Goal: Task Accomplishment & Management: Manage account settings

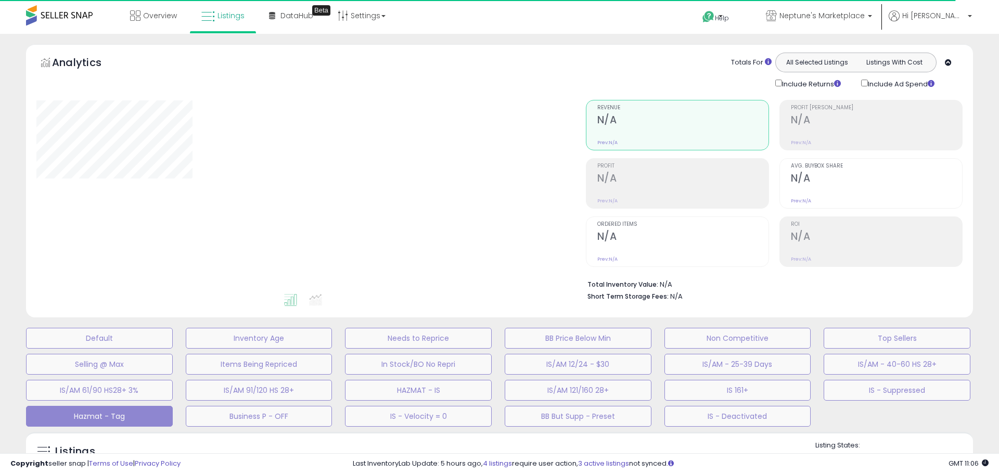
select select "**"
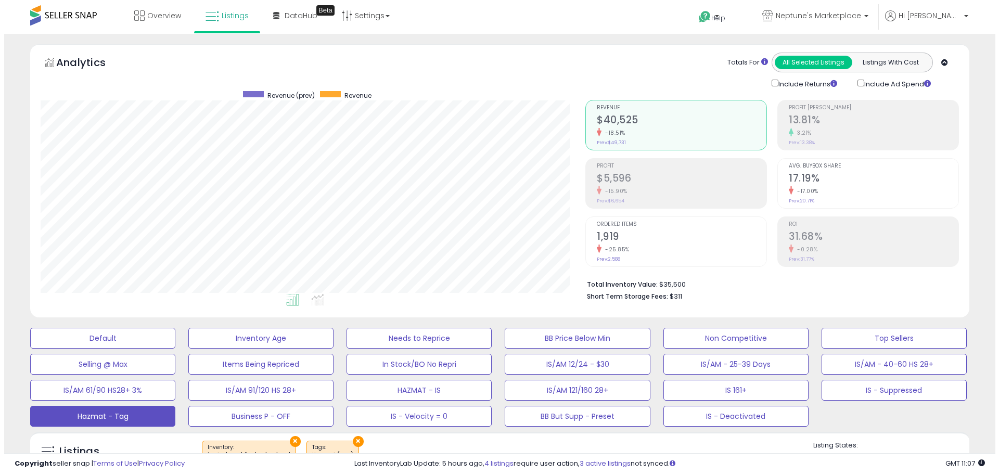
scroll to position [213, 545]
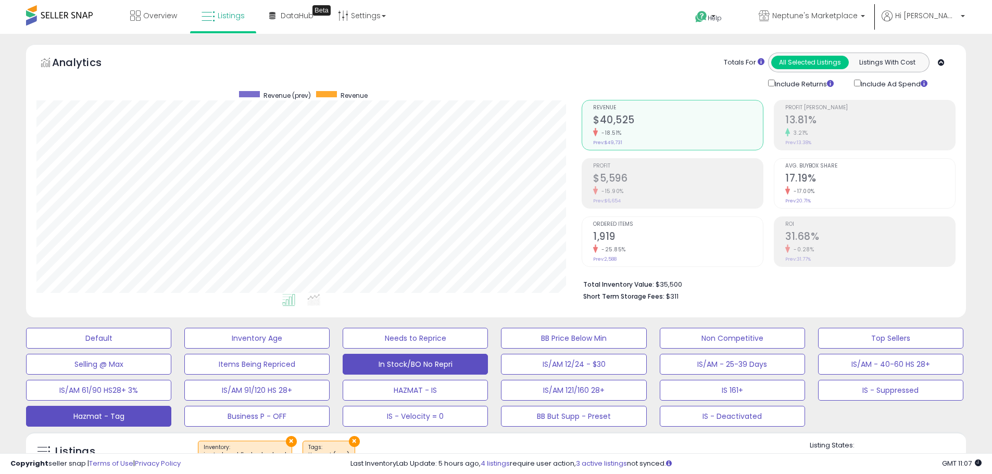
click at [459, 362] on button "In Stock/BO No Repri" at bounding box center [415, 364] width 145 height 21
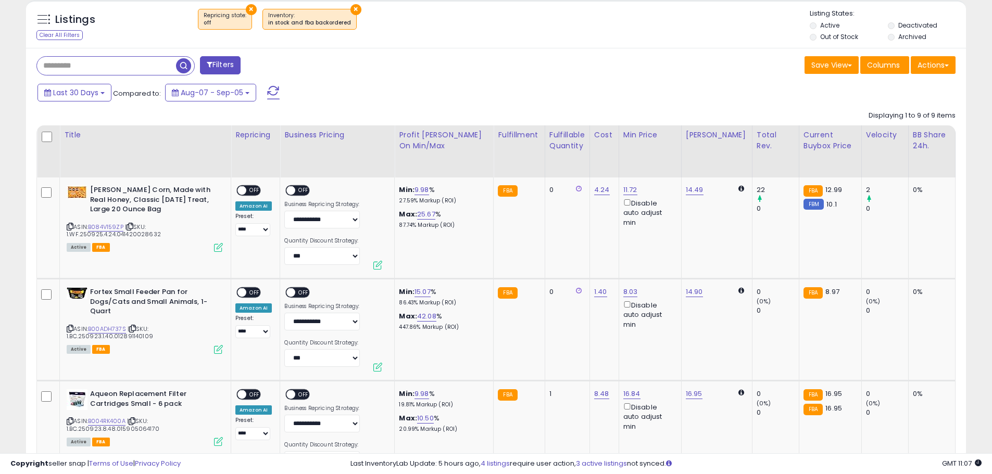
scroll to position [521, 0]
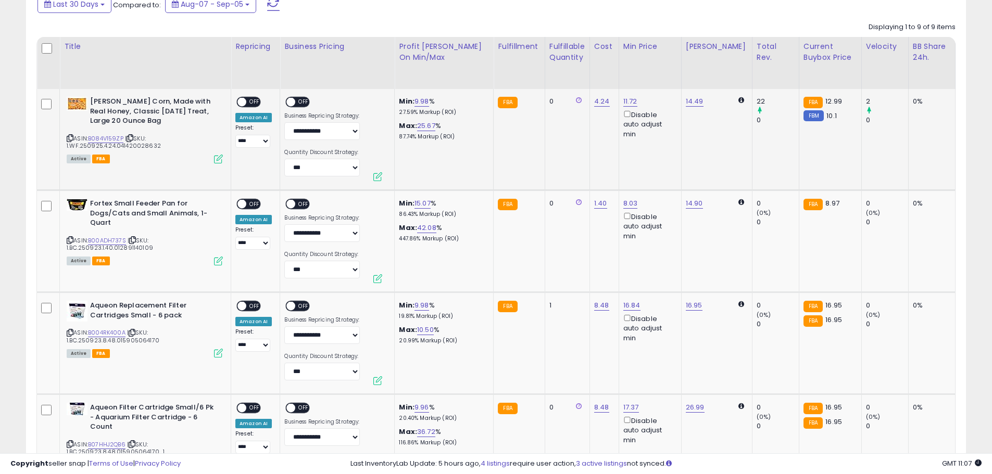
click at [297, 101] on span "OFF" at bounding box center [304, 102] width 17 height 9
click at [254, 102] on span "OFF" at bounding box center [254, 102] width 17 height 9
click at [296, 202] on span "OFF" at bounding box center [304, 204] width 17 height 9
click at [252, 204] on span "OFF" at bounding box center [254, 204] width 17 height 9
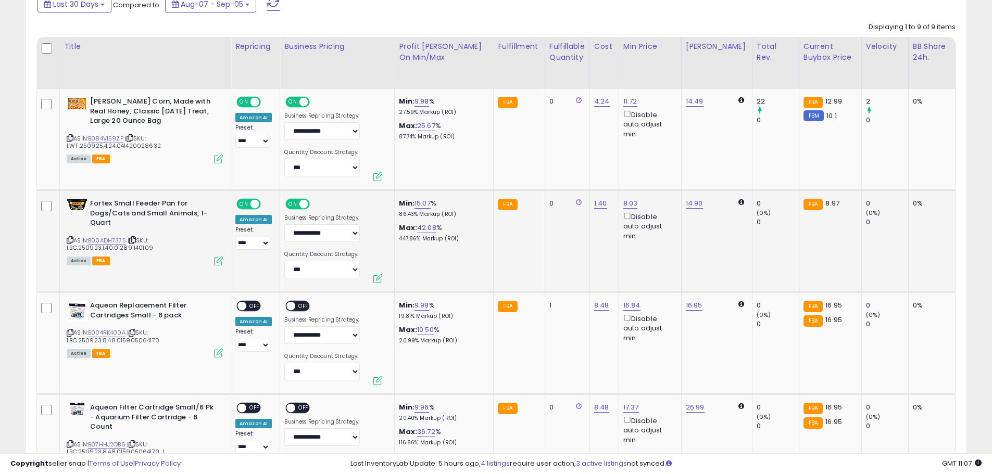
click at [292, 302] on div "ON OFF" at bounding box center [286, 306] width 24 height 9
click at [254, 302] on span "OFF" at bounding box center [254, 306] width 17 height 9
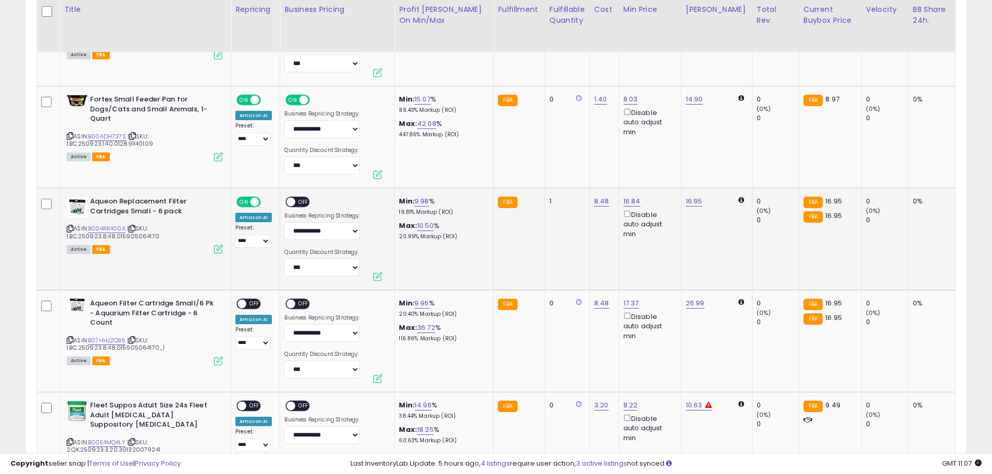
click at [301, 202] on span "OFF" at bounding box center [304, 202] width 17 height 9
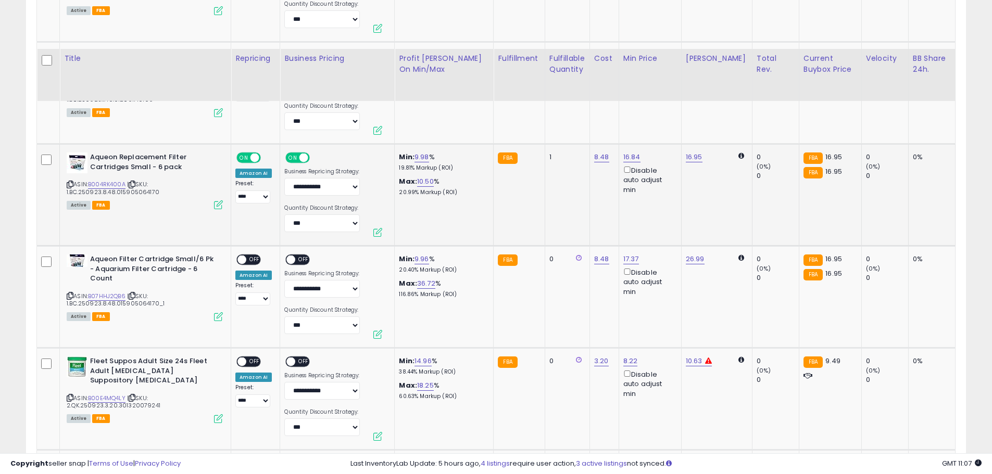
scroll to position [729, 0]
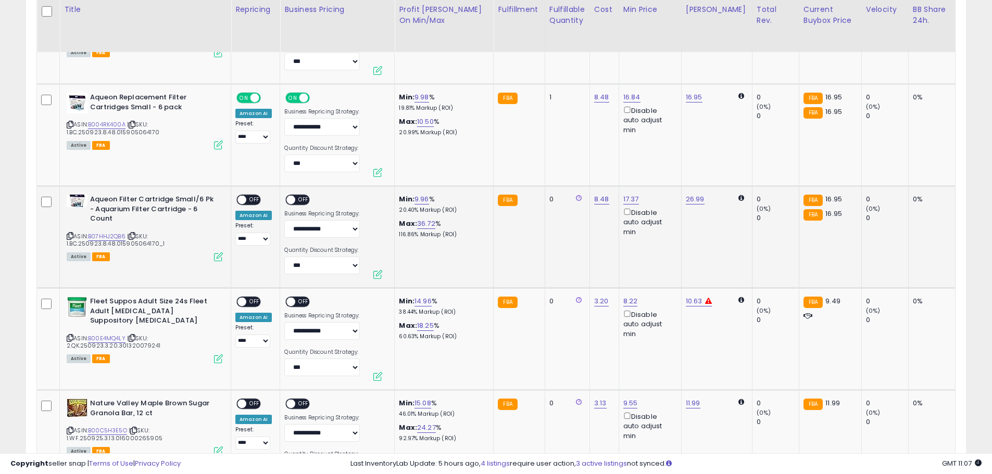
click at [258, 200] on span "OFF" at bounding box center [254, 200] width 17 height 9
click at [301, 198] on span "OFF" at bounding box center [304, 200] width 17 height 9
click at [424, 197] on link "9.96" at bounding box center [421, 199] width 15 height 10
drag, startPoint x: 394, startPoint y: 162, endPoint x: 334, endPoint y: 166, distance: 59.5
click at [334, 166] on tbody "**********" at bounding box center [734, 340] width 1394 height 918
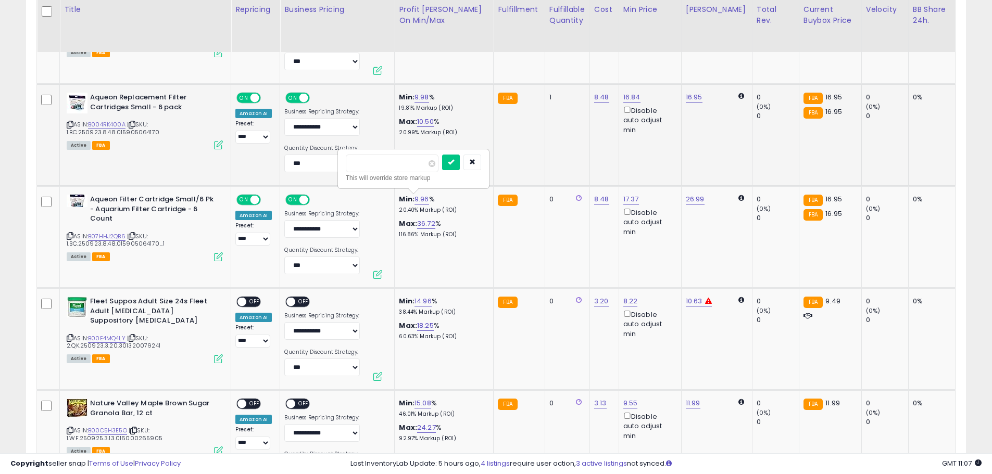
type input "*"
click button "submit" at bounding box center [451, 163] width 18 height 16
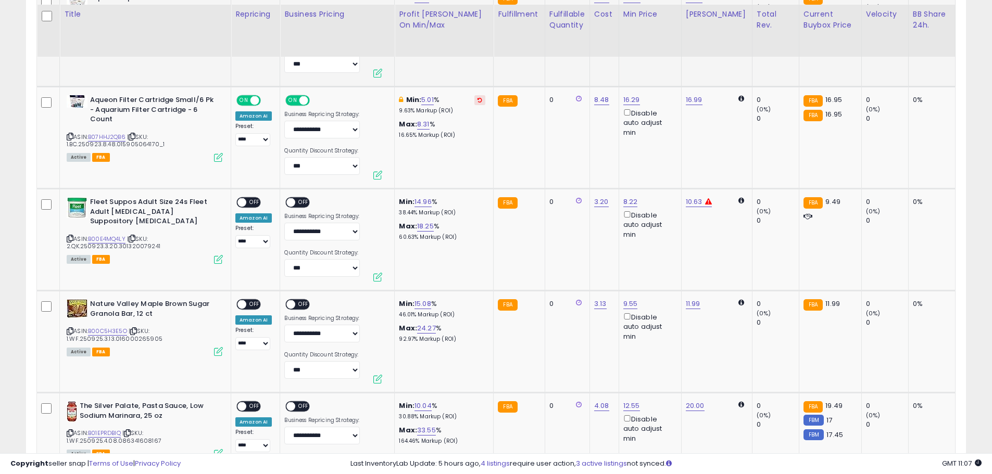
scroll to position [833, 0]
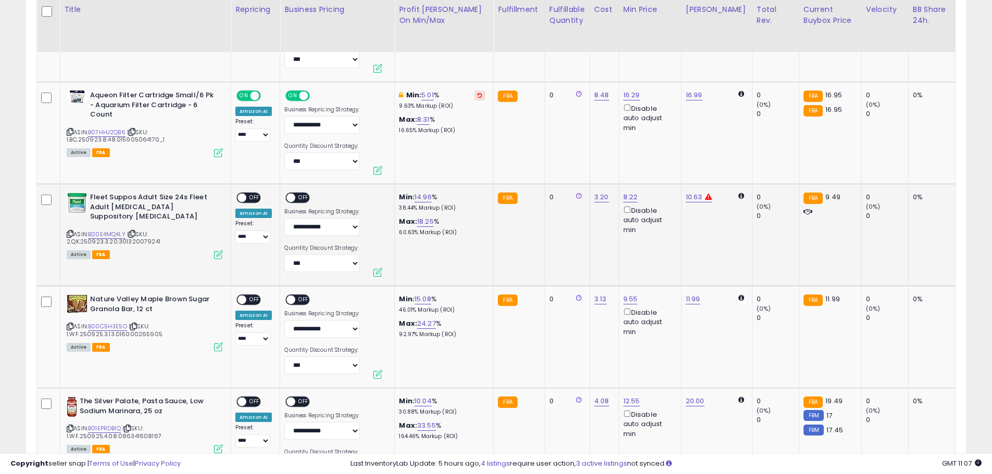
click at [297, 196] on span "OFF" at bounding box center [304, 198] width 17 height 9
click at [259, 199] on span "OFF" at bounding box center [254, 198] width 17 height 9
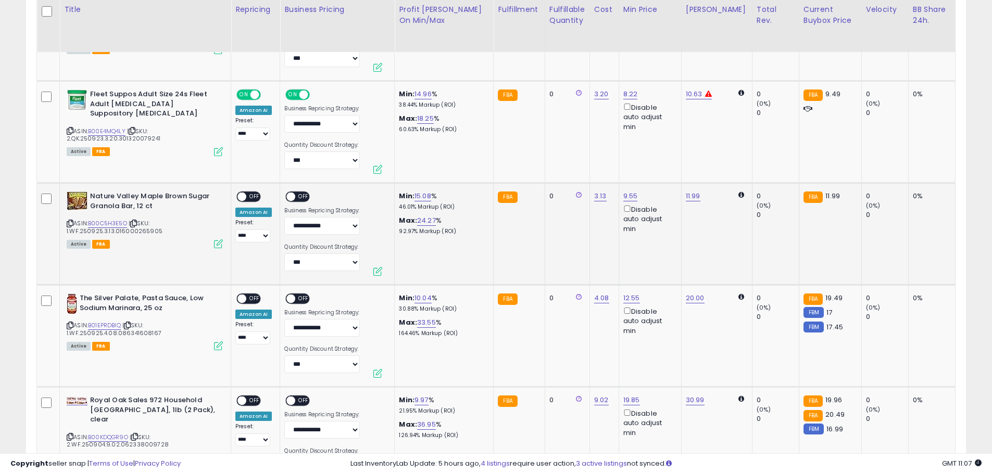
scroll to position [937, 0]
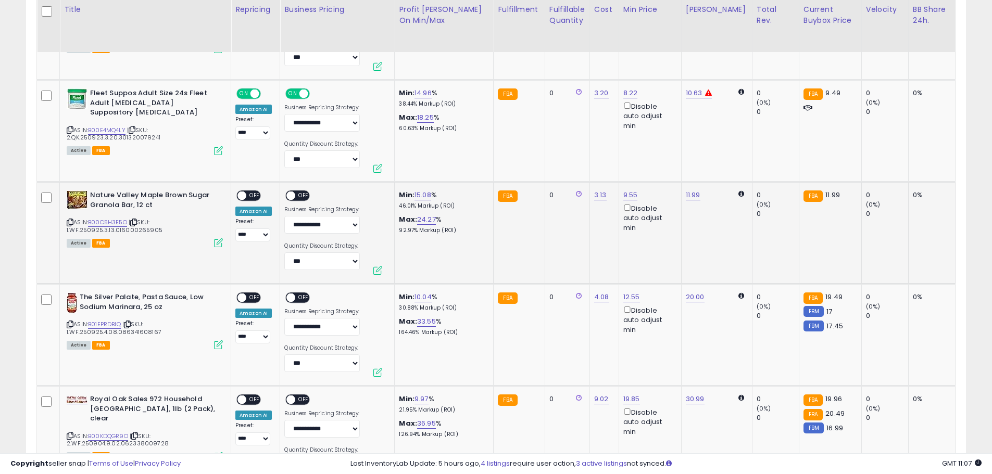
click at [254, 198] on span "OFF" at bounding box center [254, 196] width 17 height 9
click at [293, 195] on span at bounding box center [291, 196] width 9 height 9
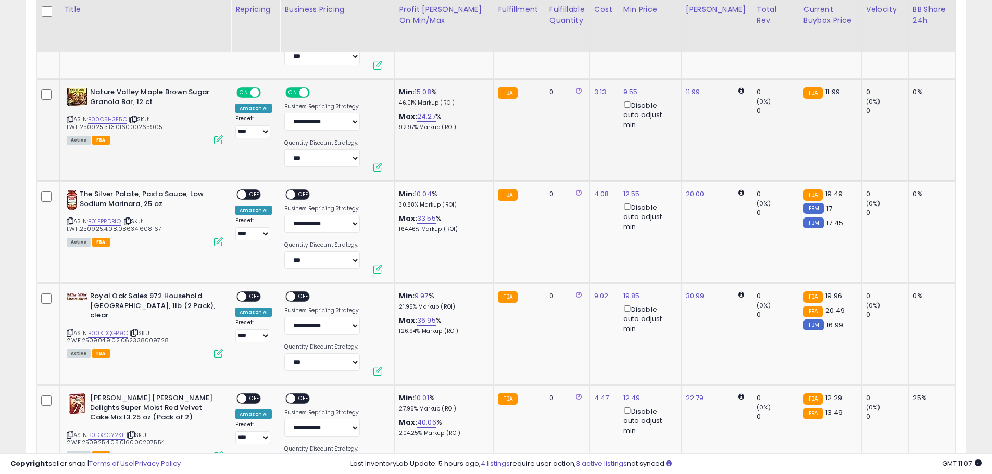
scroll to position [1041, 0]
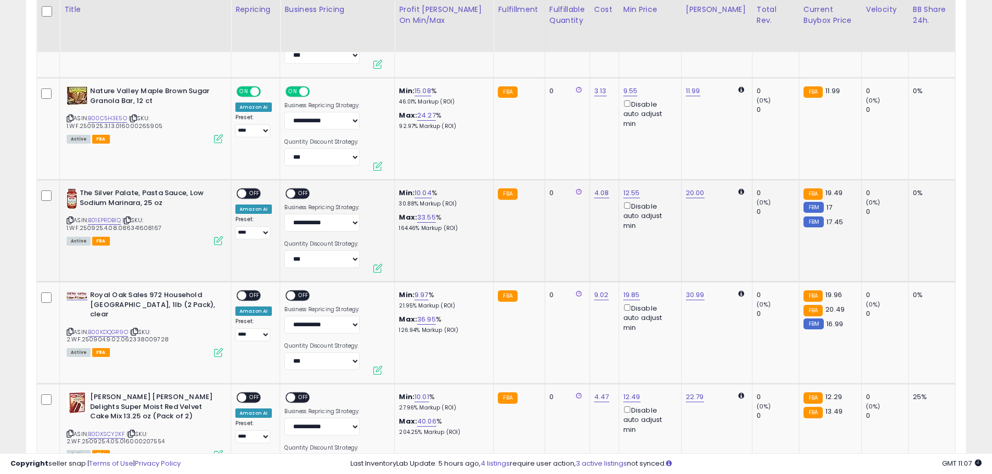
click at [243, 195] on span at bounding box center [241, 193] width 9 height 9
click at [305, 190] on span "OFF" at bounding box center [304, 193] width 17 height 9
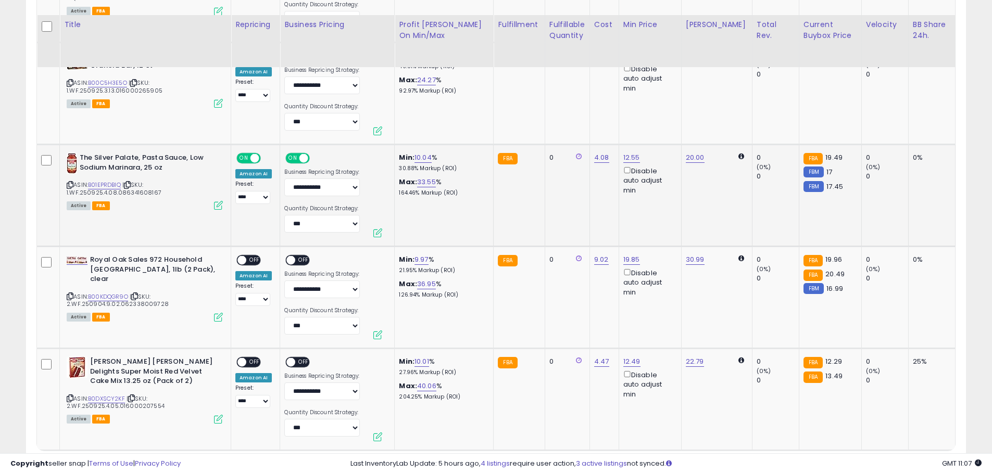
scroll to position [1093, 0]
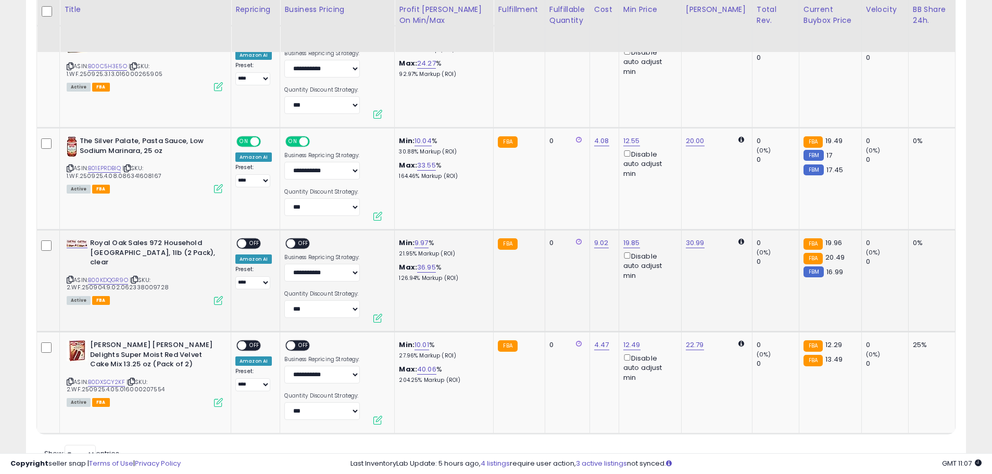
click at [252, 239] on span "OFF" at bounding box center [254, 243] width 17 height 9
click at [301, 243] on span "OFF" at bounding box center [304, 243] width 17 height 9
click at [250, 344] on span "OFF" at bounding box center [254, 345] width 17 height 9
click at [298, 345] on span "OFF" at bounding box center [304, 345] width 17 height 9
click at [427, 245] on link "9.97" at bounding box center [421, 243] width 14 height 10
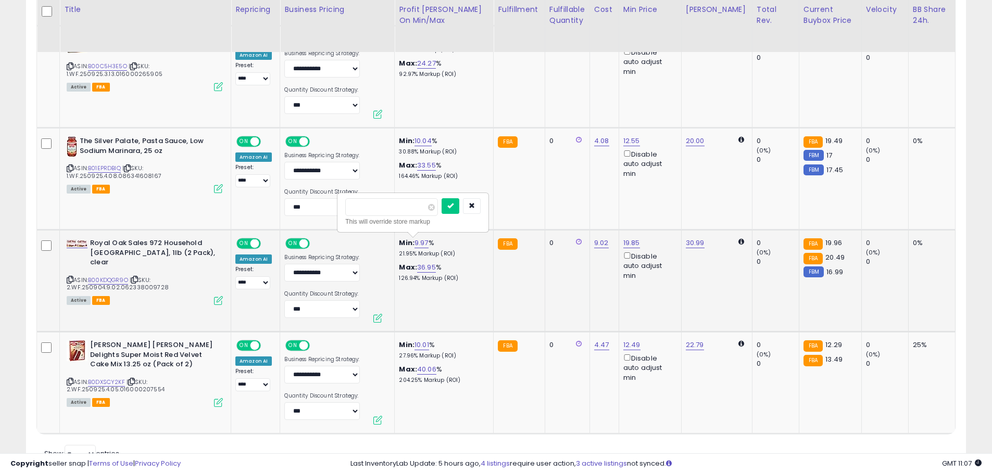
drag, startPoint x: 375, startPoint y: 209, endPoint x: 349, endPoint y: 208, distance: 26.6
click at [349, 208] on input "****" at bounding box center [391, 207] width 93 height 18
type input "*"
click button "submit" at bounding box center [450, 206] width 18 height 16
click at [420, 345] on link "10.01" at bounding box center [421, 345] width 15 height 10
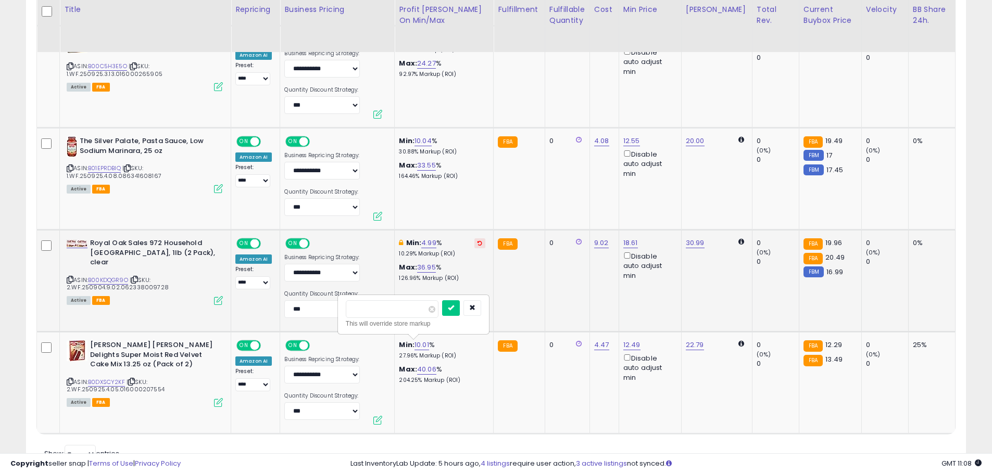
drag, startPoint x: 365, startPoint y: 312, endPoint x: 328, endPoint y: 307, distance: 37.3
type input "*"
click button "submit" at bounding box center [451, 308] width 18 height 16
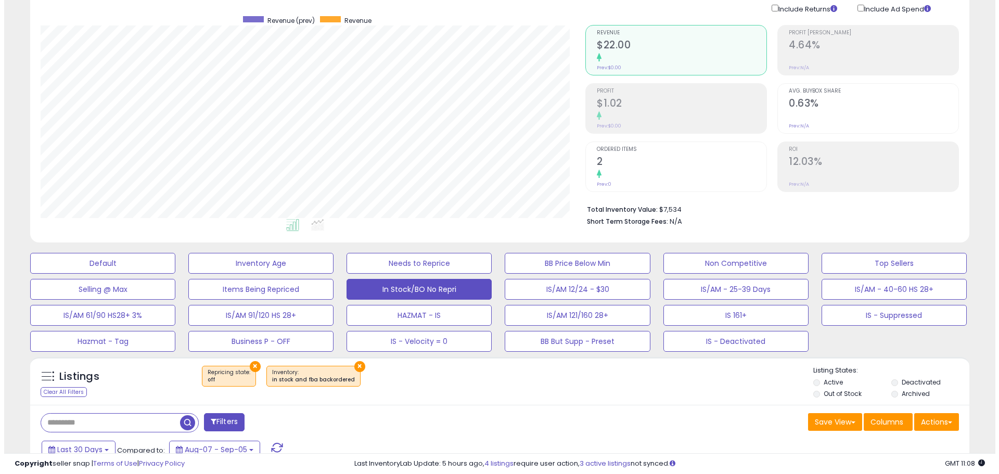
scroll to position [156, 0]
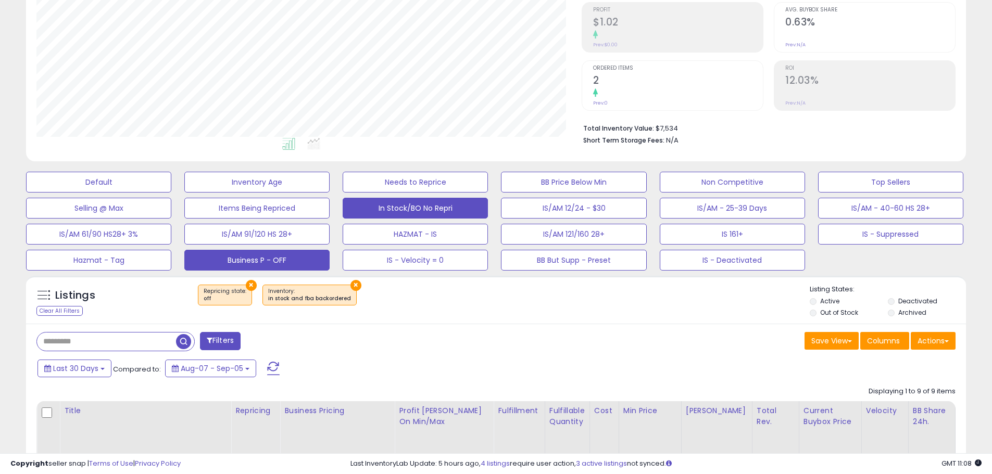
click at [246, 252] on button "Business P - OFF" at bounding box center [256, 260] width 145 height 21
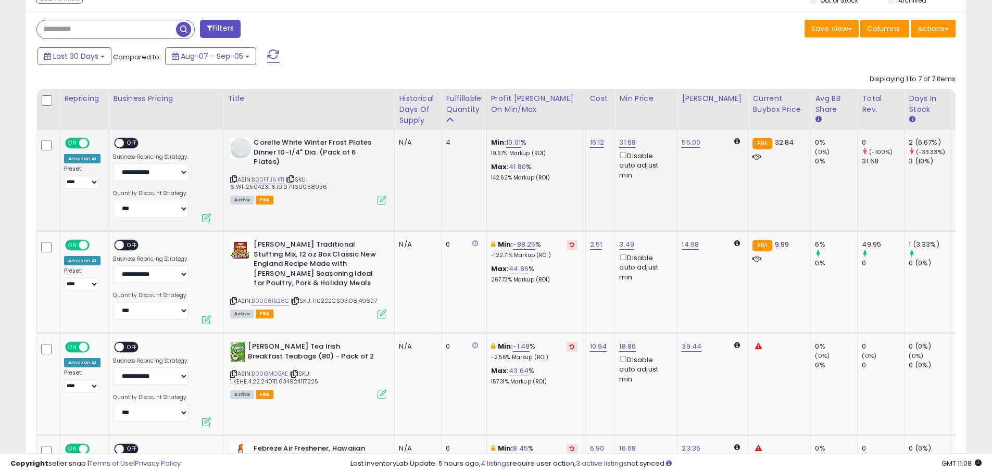
scroll to position [213, 545]
click at [132, 143] on span "OFF" at bounding box center [132, 143] width 17 height 9
click at [130, 245] on span "OFF" at bounding box center [132, 245] width 17 height 9
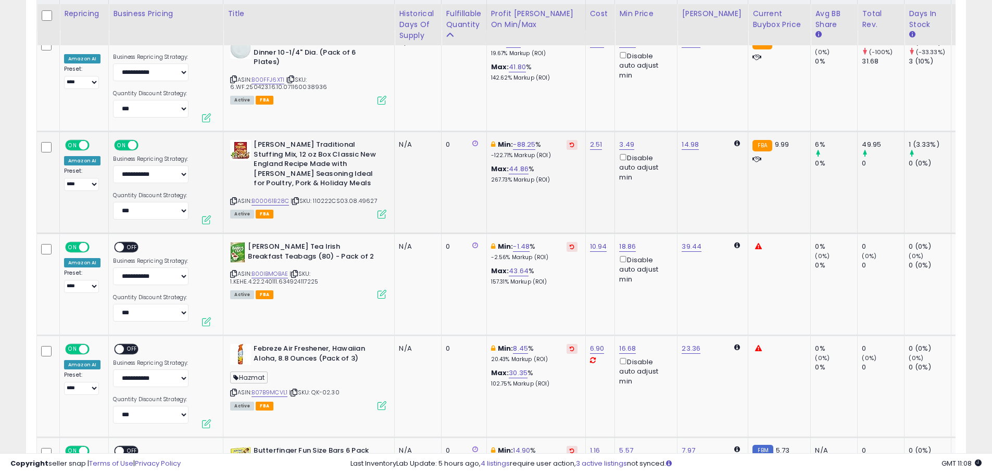
scroll to position [573, 0]
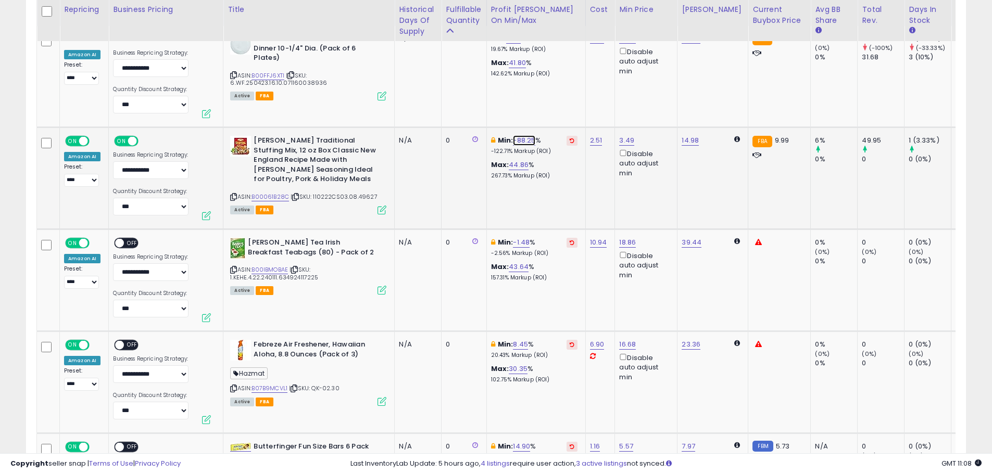
click at [523, 137] on link "-88.25" at bounding box center [524, 140] width 22 height 10
drag, startPoint x: 507, startPoint y: 104, endPoint x: 423, endPoint y: 111, distance: 84.6
click at [435, 109] on tbody "**********" at bounding box center [935, 383] width 1797 height 714
type input "**"
click button "submit" at bounding box center [554, 104] width 18 height 16
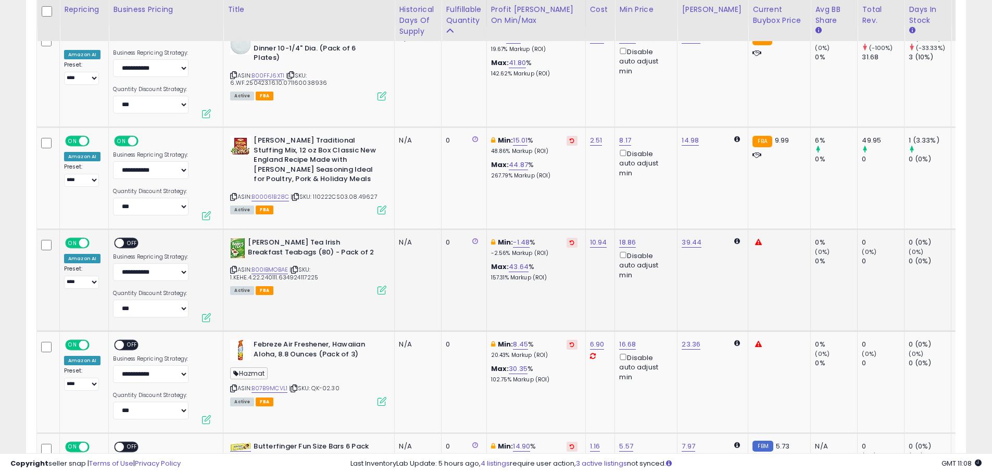
click at [129, 243] on span "OFF" at bounding box center [132, 243] width 17 height 9
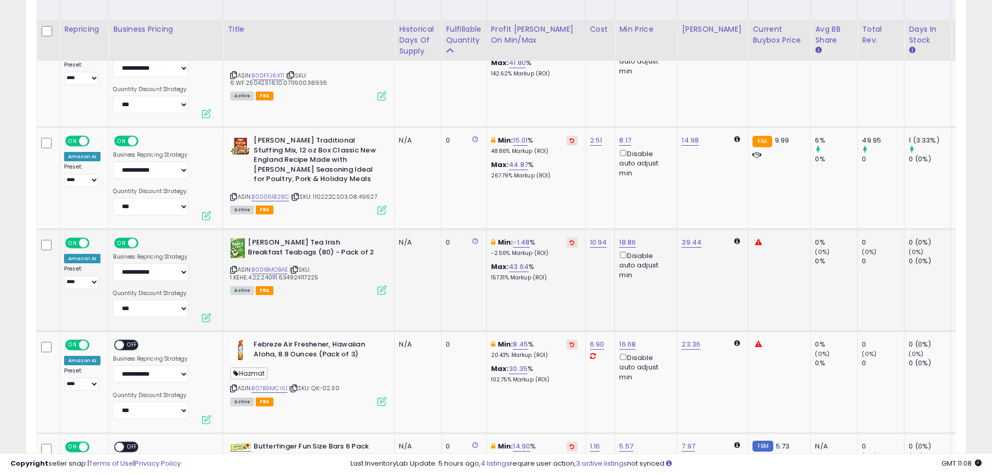
scroll to position [677, 0]
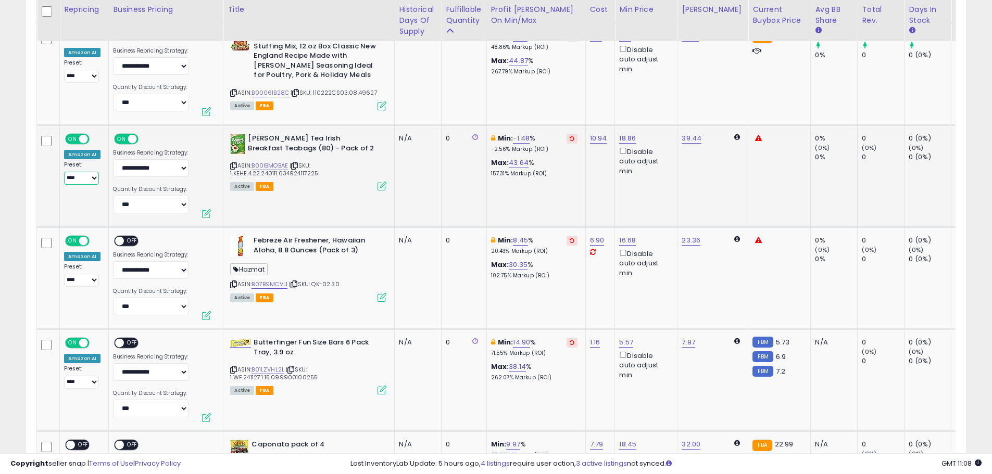
click at [95, 180] on select "**********" at bounding box center [81, 178] width 35 height 13
select select "**********"
click at [64, 172] on select "**********" at bounding box center [81, 178] width 35 height 13
click at [129, 240] on span "OFF" at bounding box center [132, 241] width 17 height 9
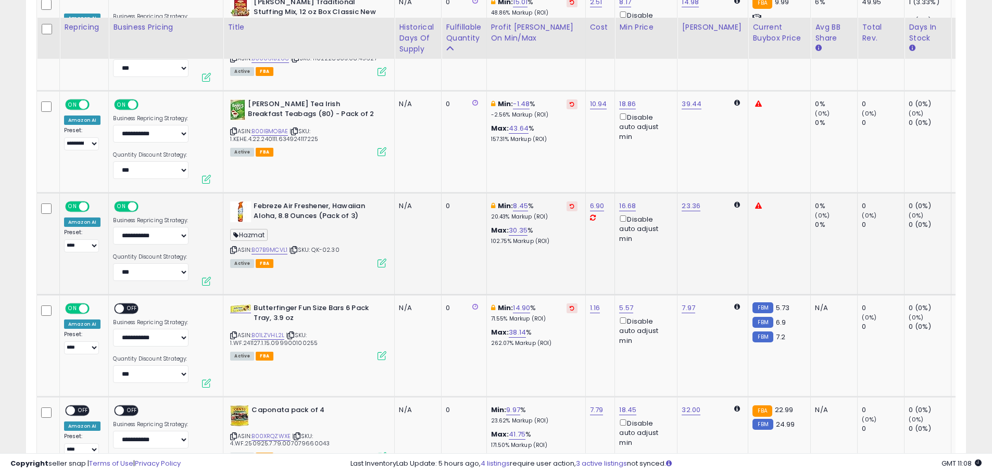
scroll to position [729, 0]
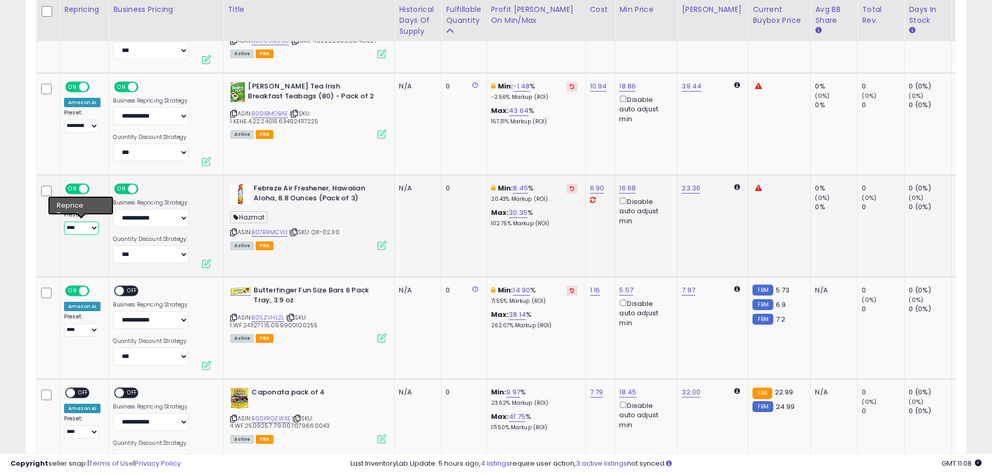
click at [93, 230] on select "**********" at bounding box center [81, 228] width 35 height 13
select select "**********"
click at [64, 222] on select "**********" at bounding box center [81, 228] width 35 height 13
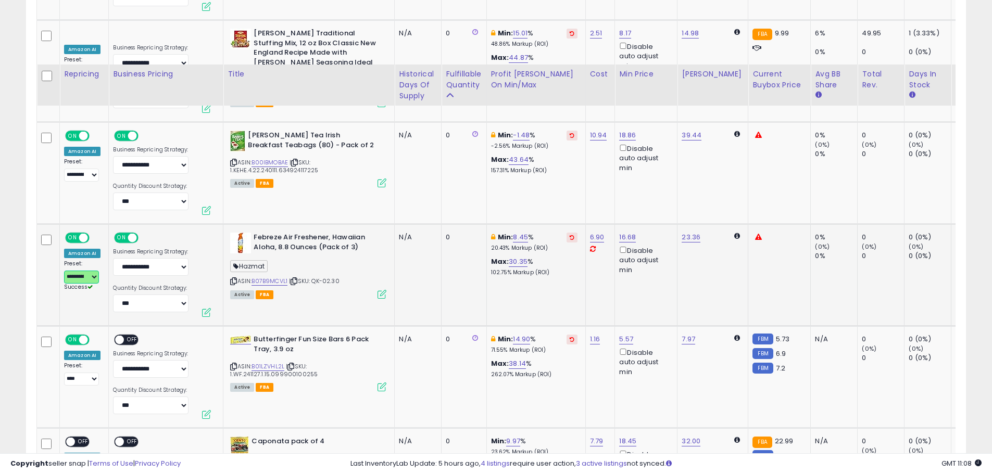
scroll to position [677, 0]
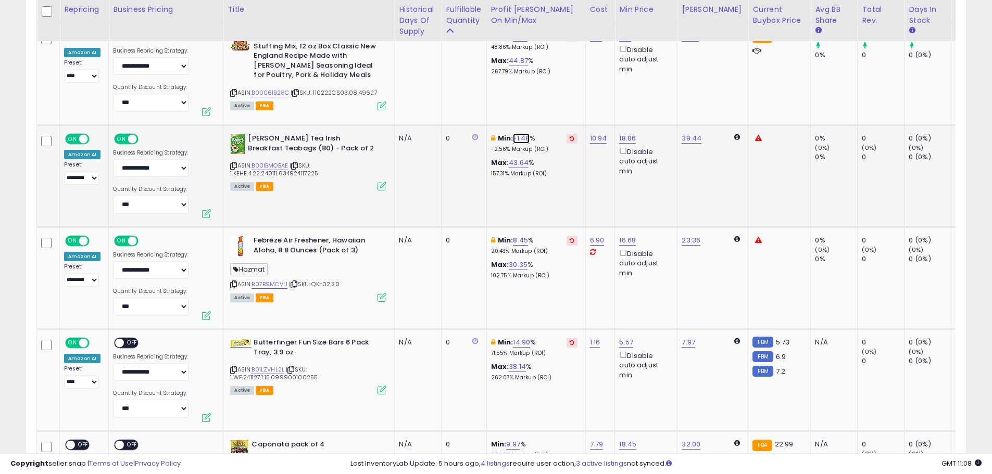
click at [518, 136] on link "-1.48" at bounding box center [521, 138] width 17 height 10
drag, startPoint x: 470, startPoint y: 105, endPoint x: 412, endPoint y: 105, distance: 57.8
click at [417, 105] on tbody "**********" at bounding box center [935, 279] width 1797 height 714
type input "*"
click button "submit" at bounding box center [550, 102] width 18 height 16
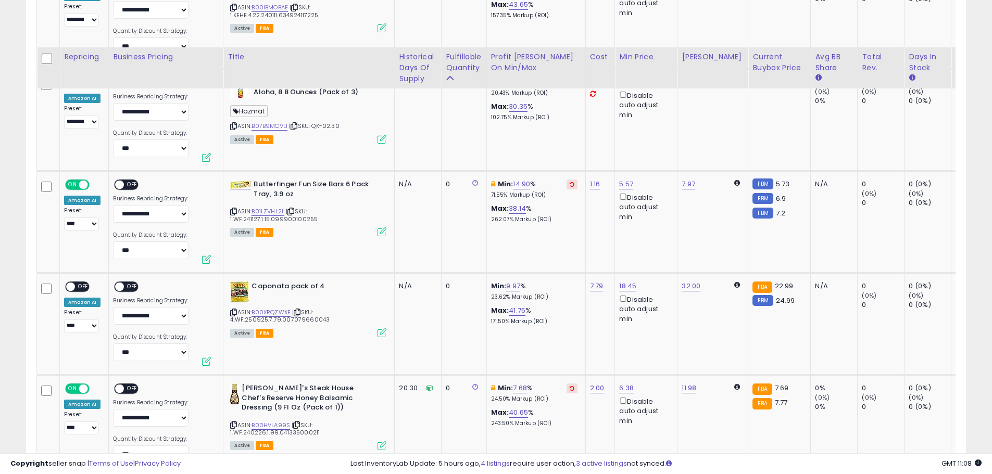
scroll to position [885, 0]
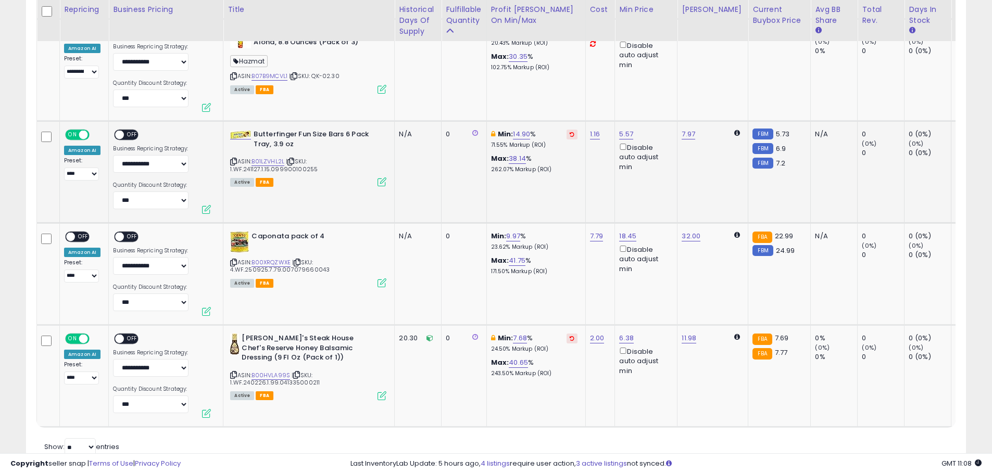
click at [133, 135] on span "OFF" at bounding box center [132, 135] width 17 height 9
click at [131, 238] on span "OFF" at bounding box center [132, 237] width 17 height 9
click at [86, 240] on span "OFF" at bounding box center [83, 237] width 17 height 9
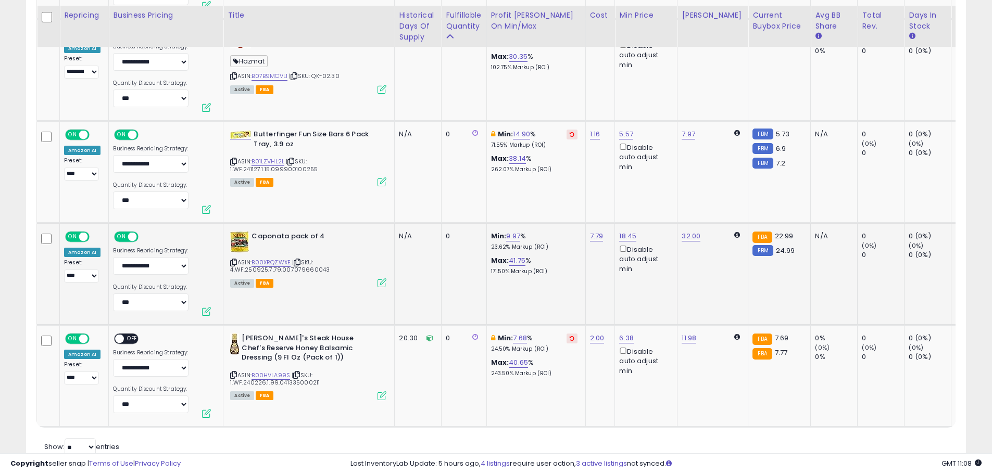
scroll to position [927, 0]
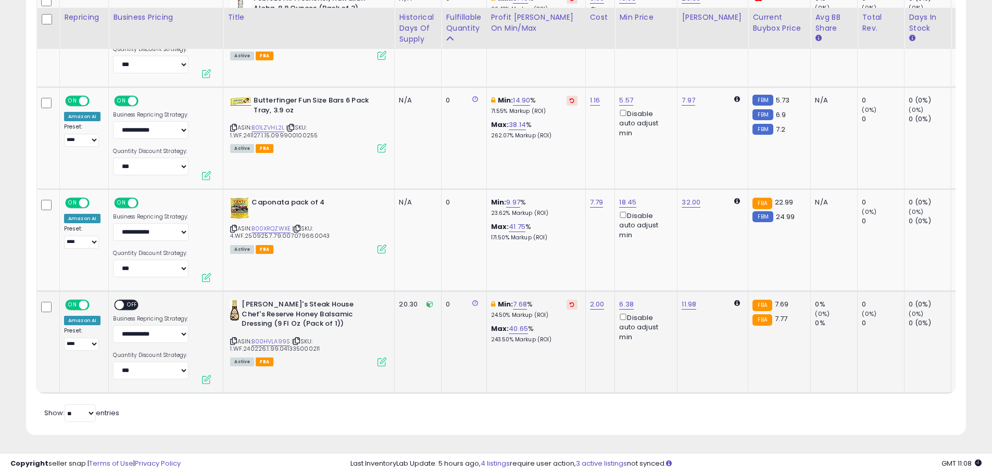
click at [134, 301] on span "OFF" at bounding box center [132, 305] width 17 height 9
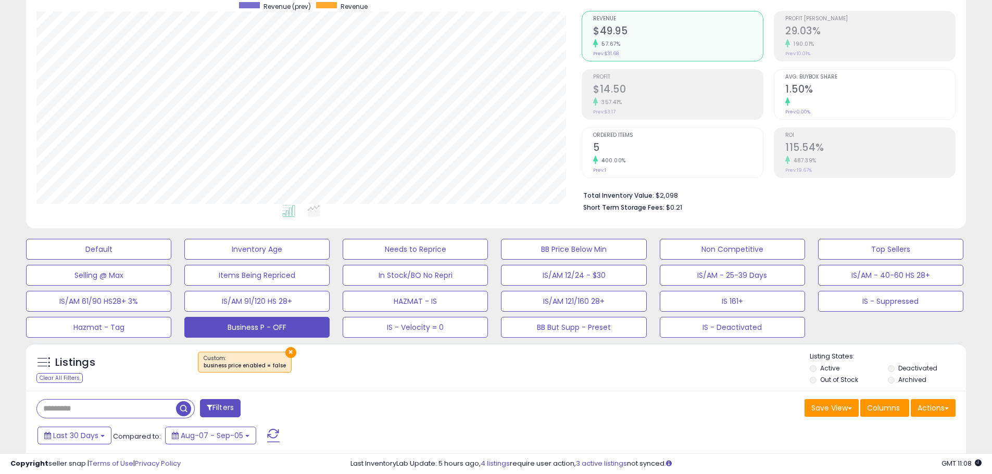
scroll to position [0, 0]
